Goal: Find specific page/section: Find specific page/section

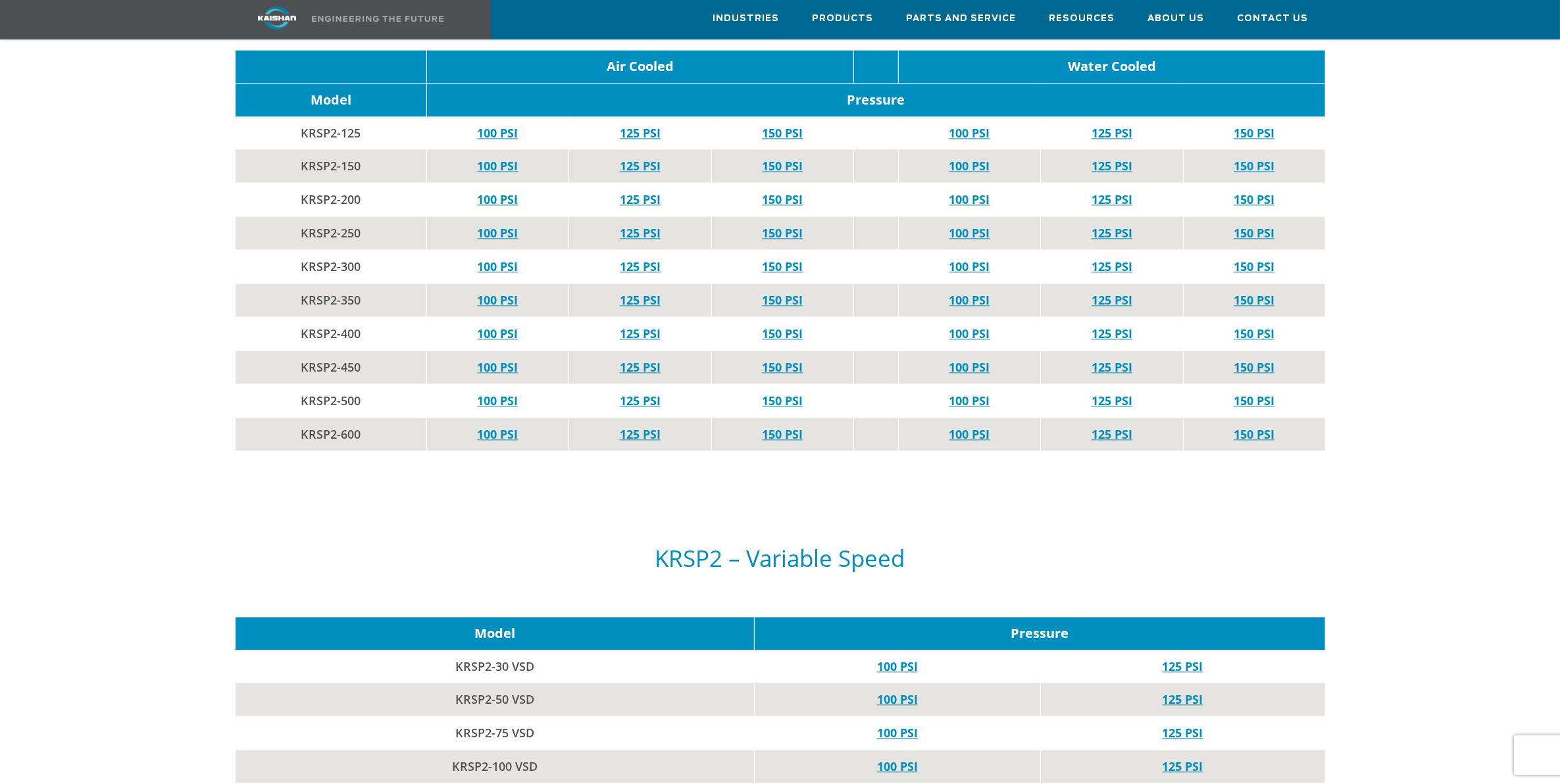
scroll to position [3536, 0]
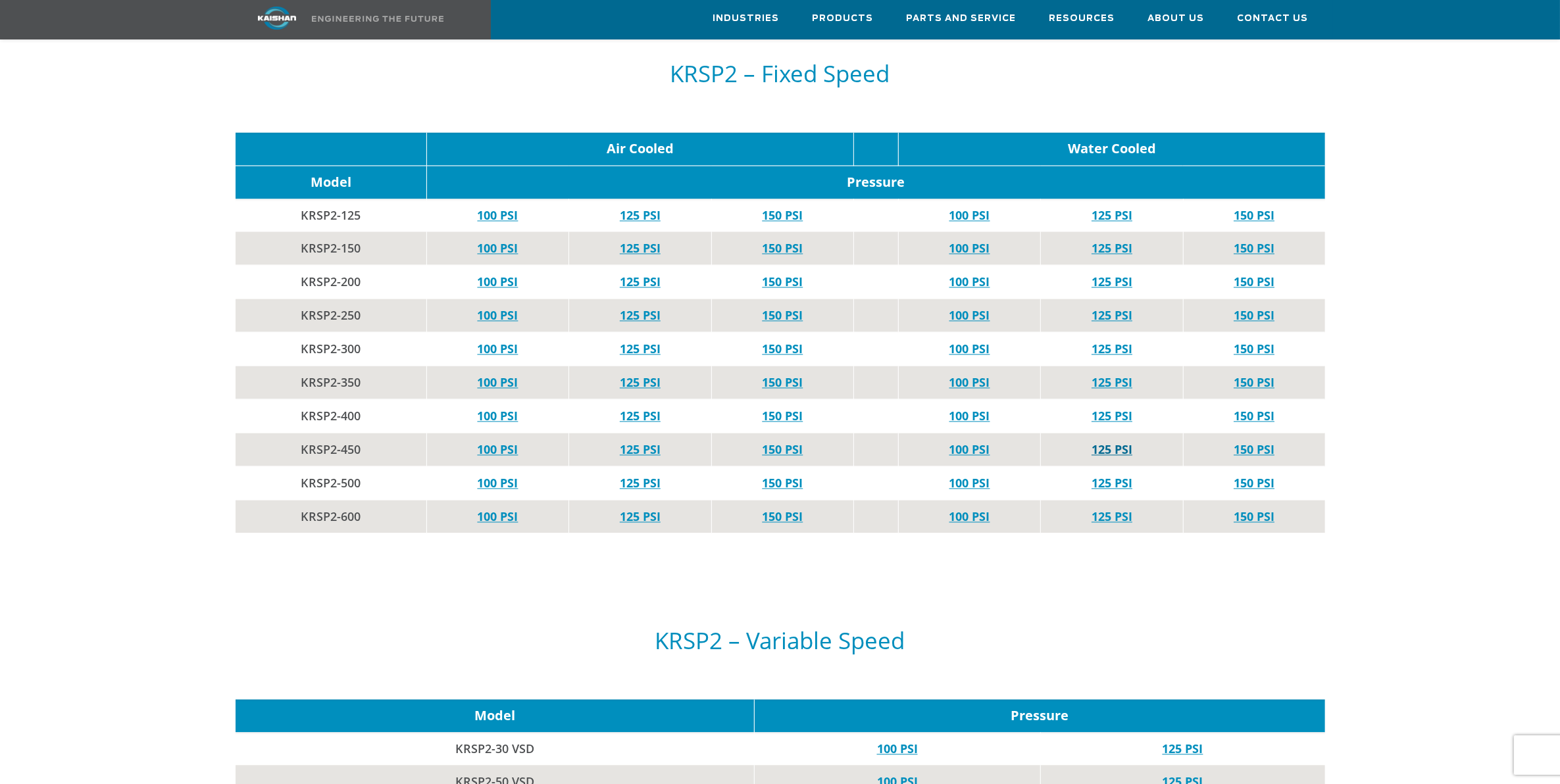
click at [1105, 441] on link "125 PSI" at bounding box center [1112, 449] width 41 height 15
click at [653, 441] on link "125 PSI" at bounding box center [640, 449] width 41 height 15
click at [643, 408] on link "125 PSI" at bounding box center [640, 416] width 41 height 15
click at [1106, 408] on link "125 PSI" at bounding box center [1112, 416] width 41 height 15
click at [510, 408] on link "100 PSI" at bounding box center [497, 416] width 41 height 15
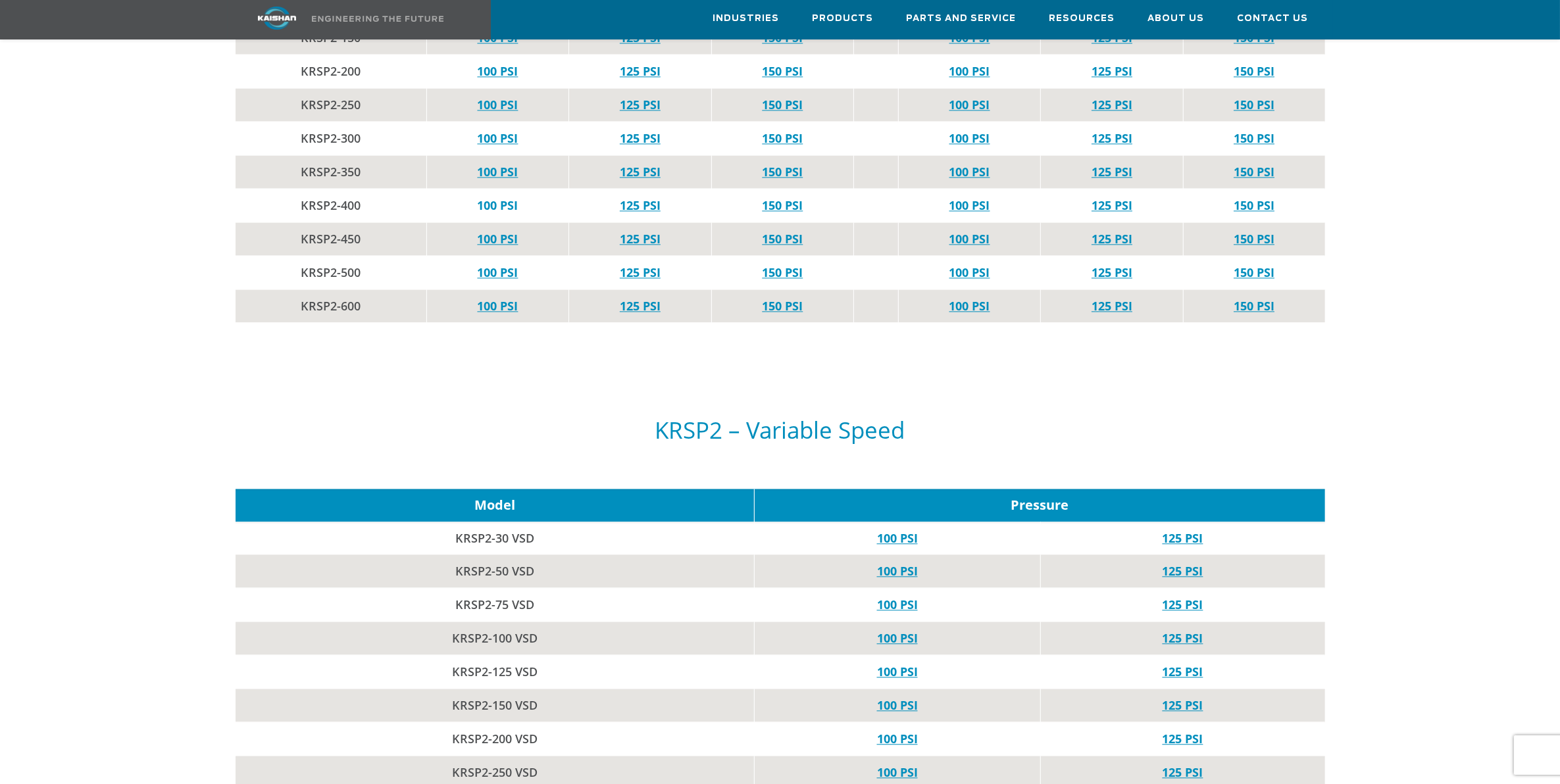
scroll to position [4029, 0]
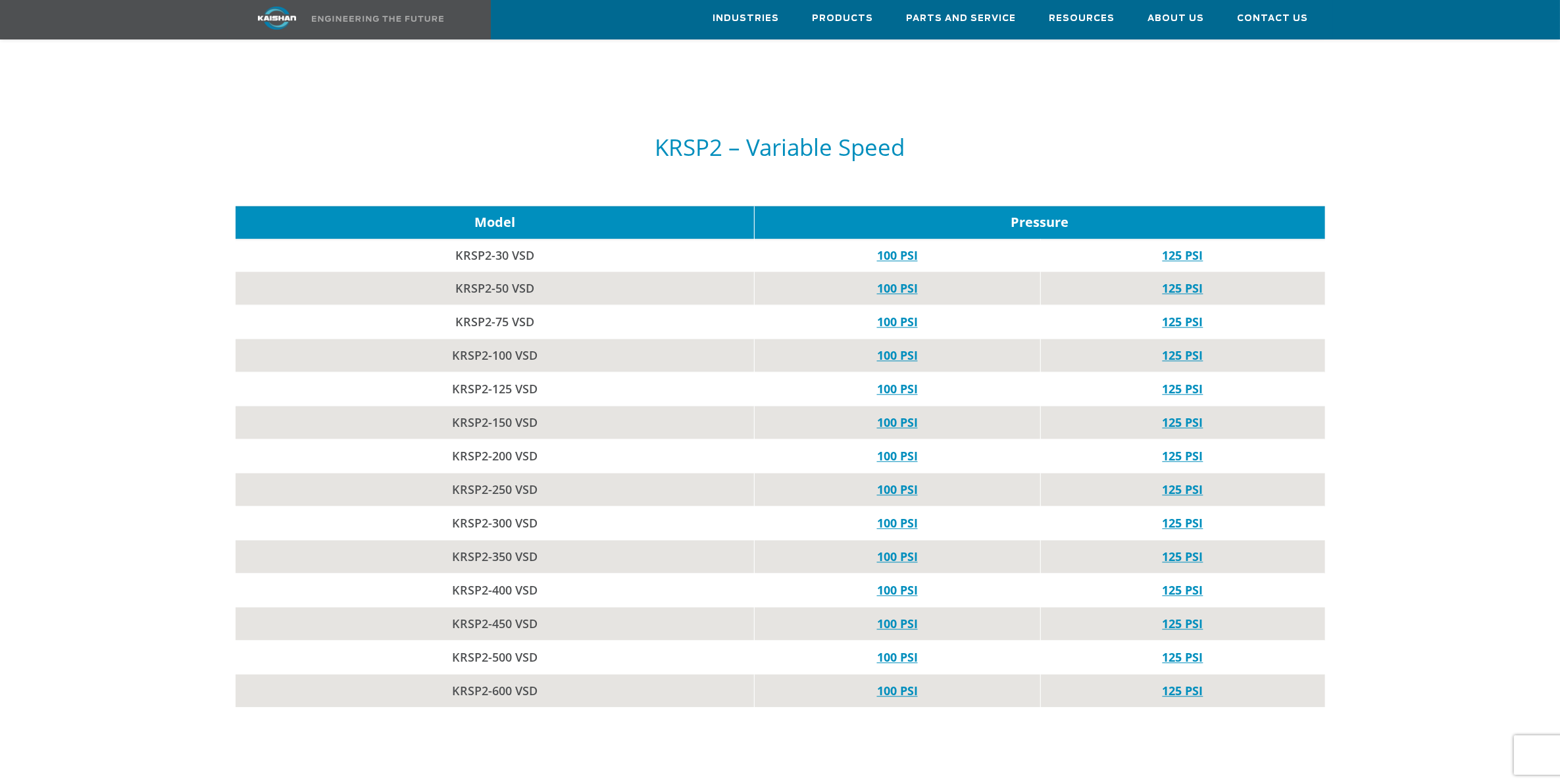
click at [327, 624] on td "KRSP2-450 VSD" at bounding box center [495, 624] width 519 height 34
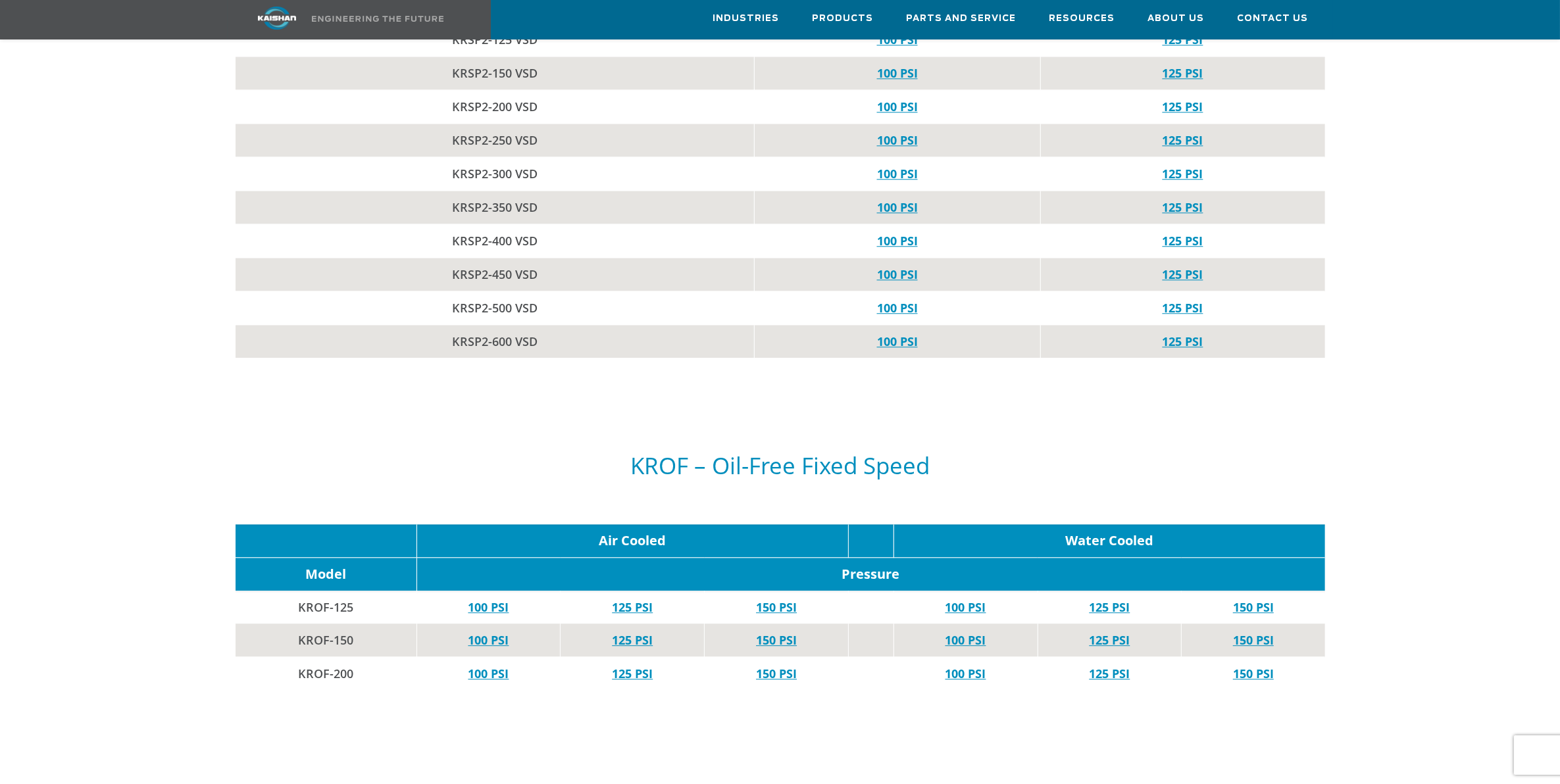
scroll to position [4357, 0]
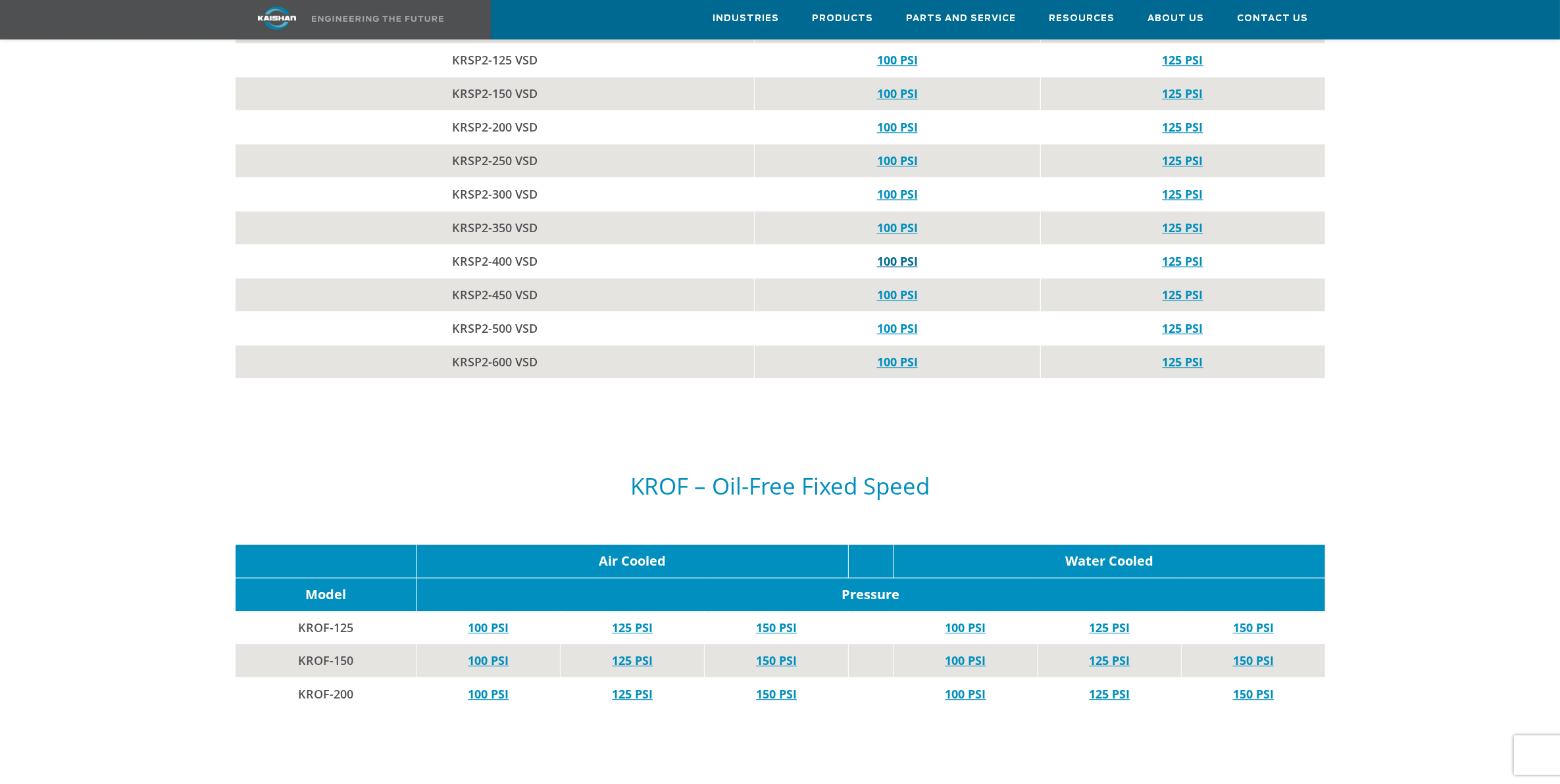
click at [897, 253] on link "100 PSI" at bounding box center [897, 261] width 41 height 15
click at [1195, 253] on link "125 PSI" at bounding box center [1183, 261] width 41 height 15
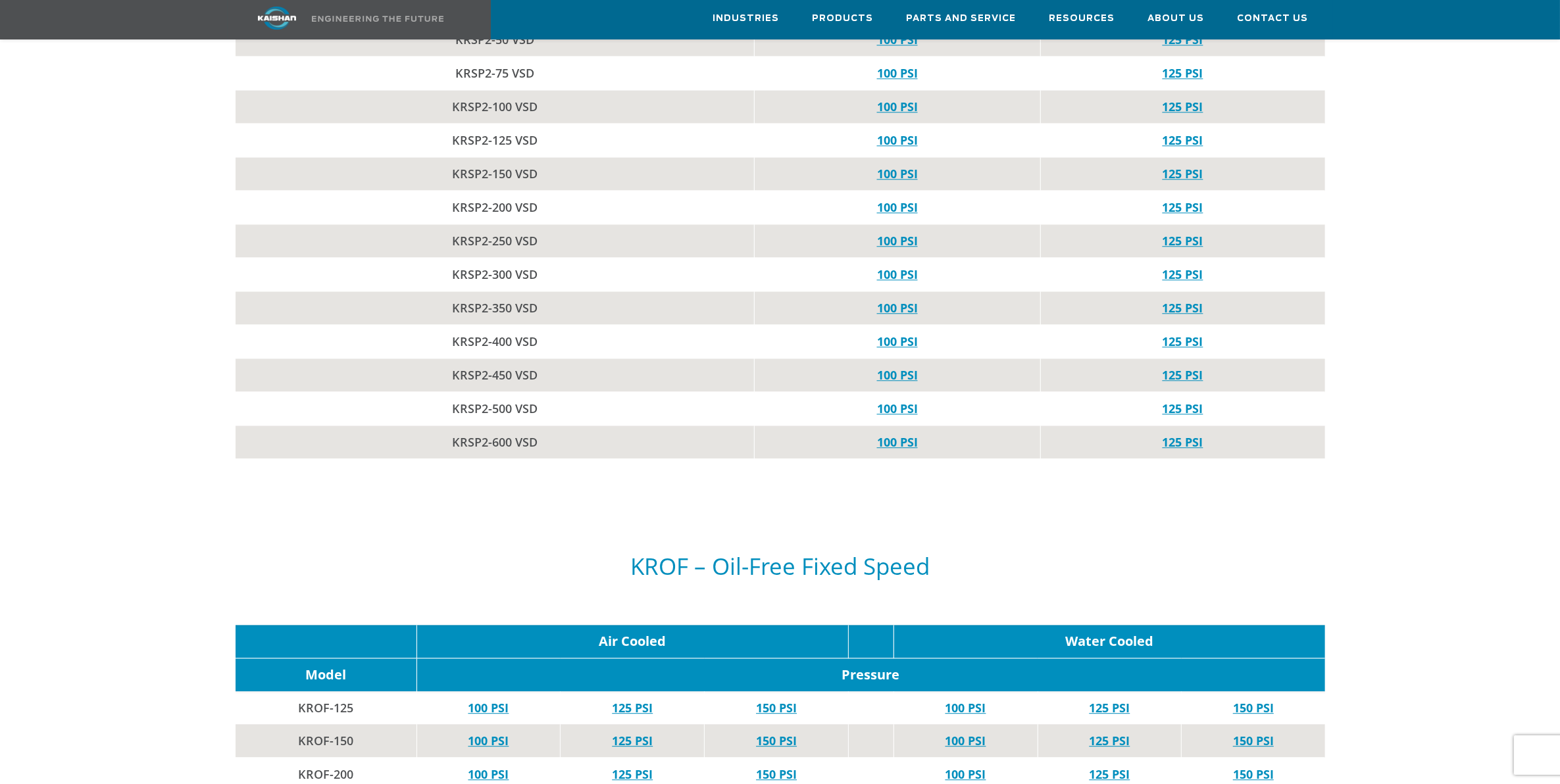
scroll to position [4275, 0]
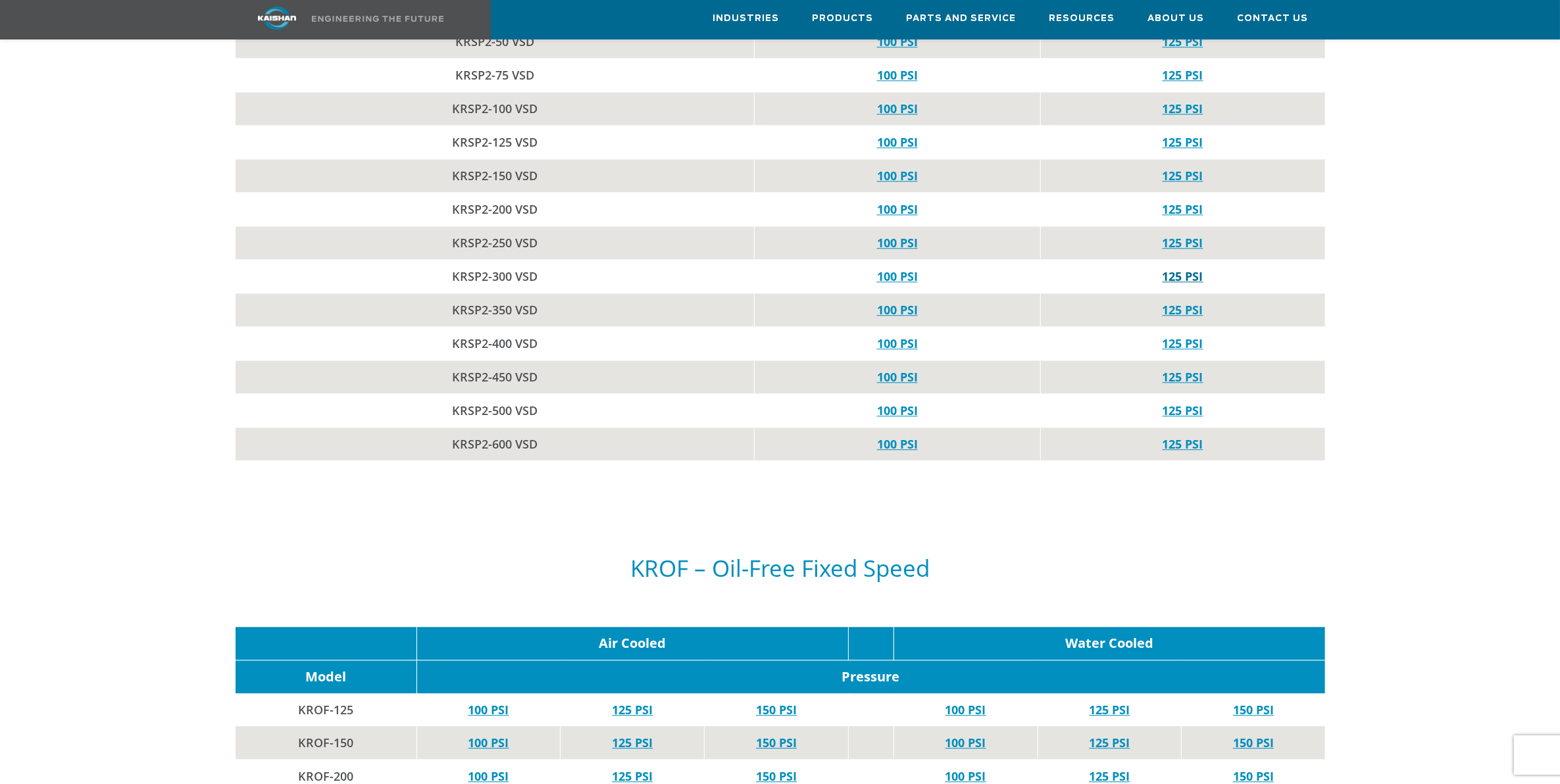
click at [1171, 268] on link "125 PSI" at bounding box center [1183, 276] width 41 height 15
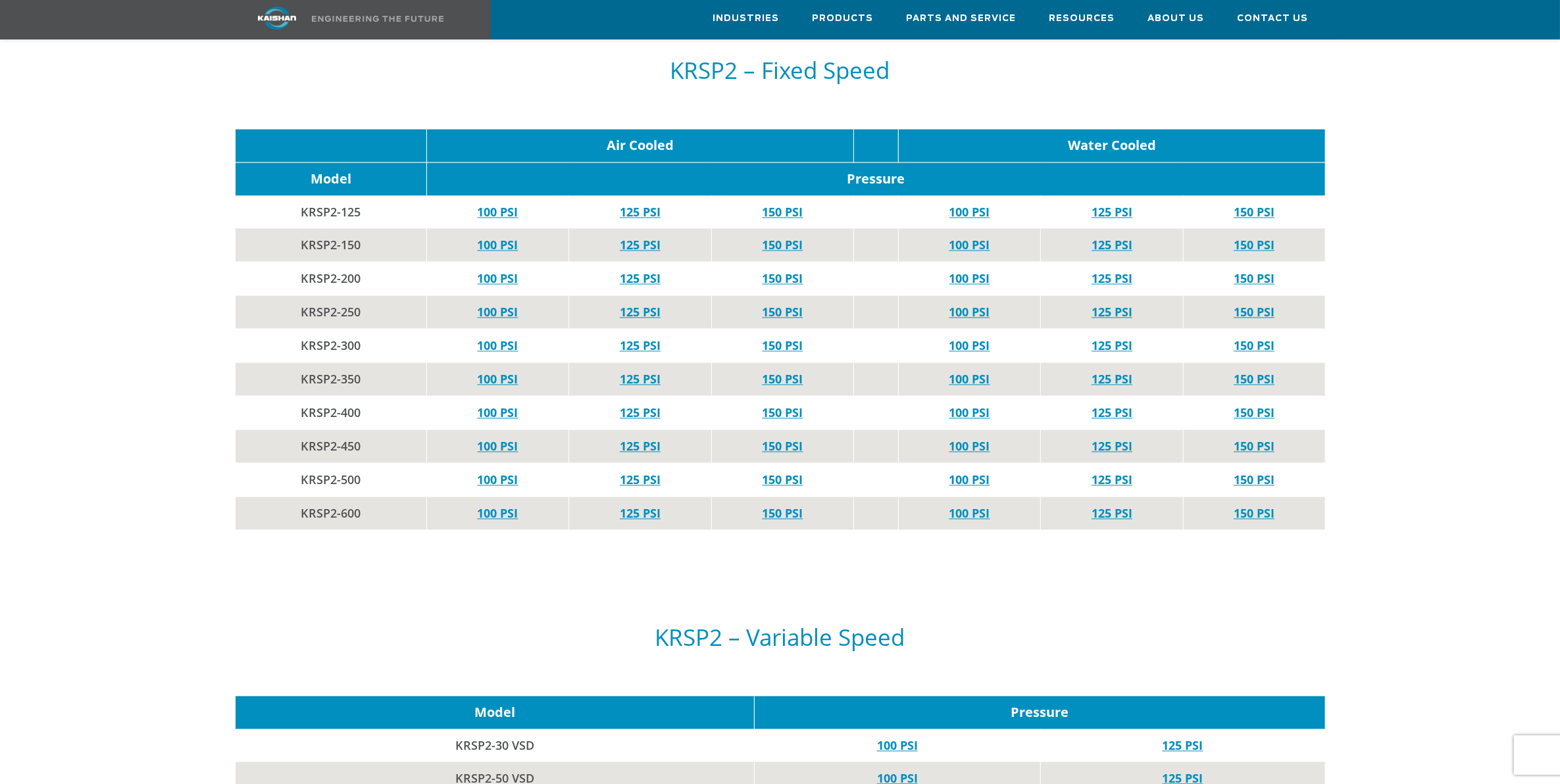
scroll to position [3536, 0]
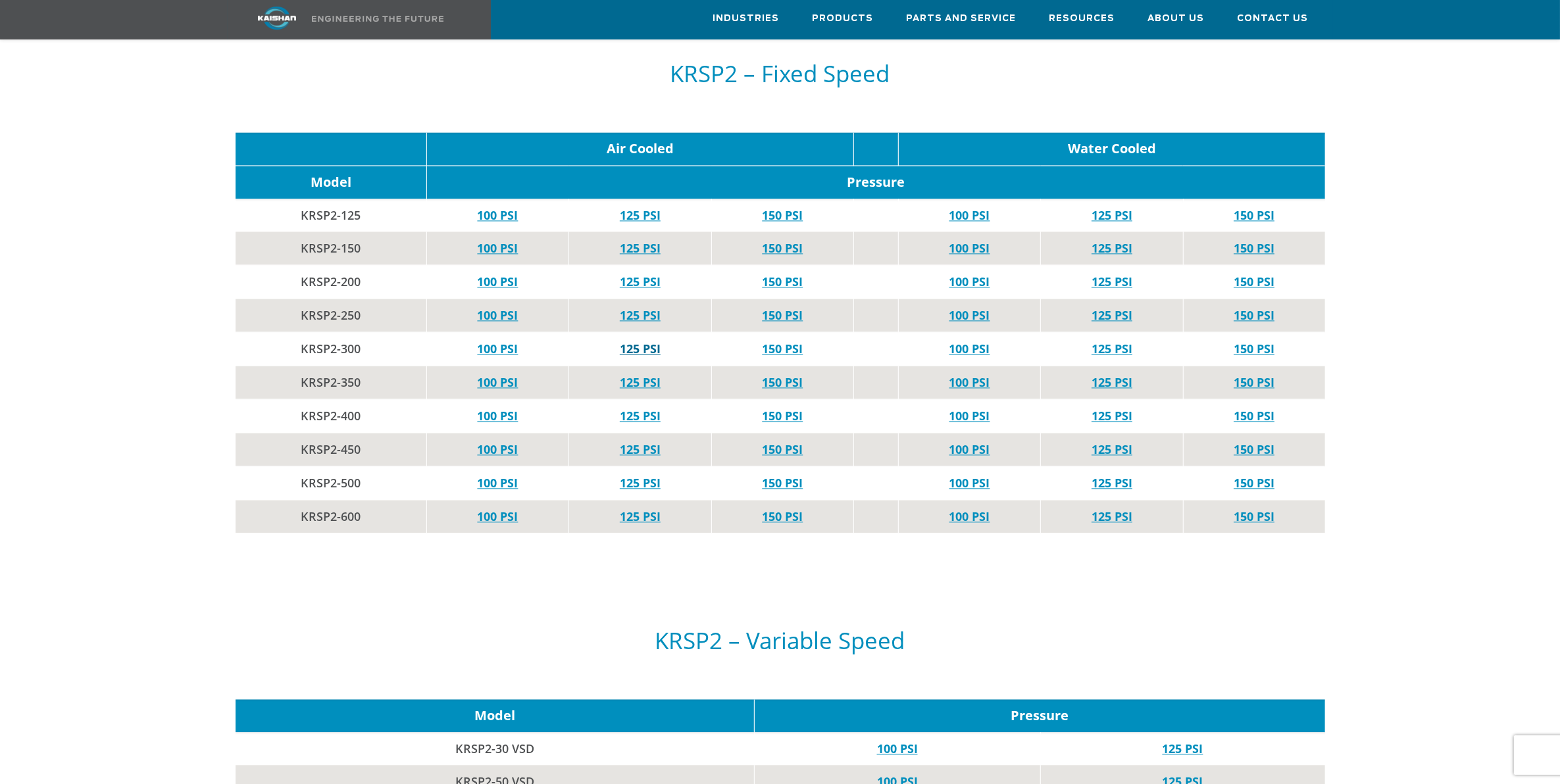
click at [652, 340] on link "125 PSI" at bounding box center [640, 348] width 41 height 15
click at [1126, 340] on link "125 PSI" at bounding box center [1112, 348] width 41 height 15
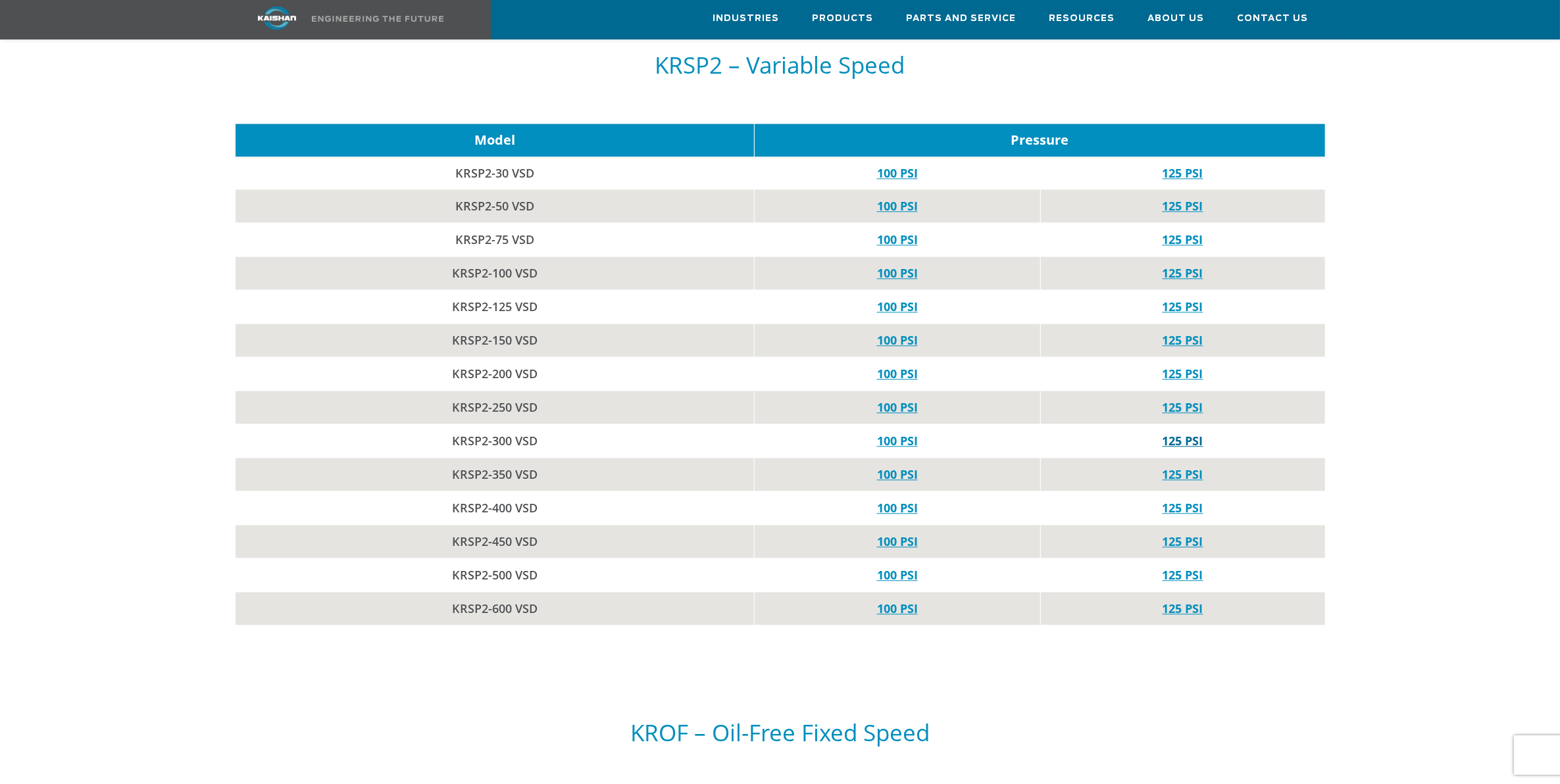
click at [1173, 433] on link "125 PSI" at bounding box center [1183, 441] width 41 height 15
